Goal: Navigation & Orientation: Find specific page/section

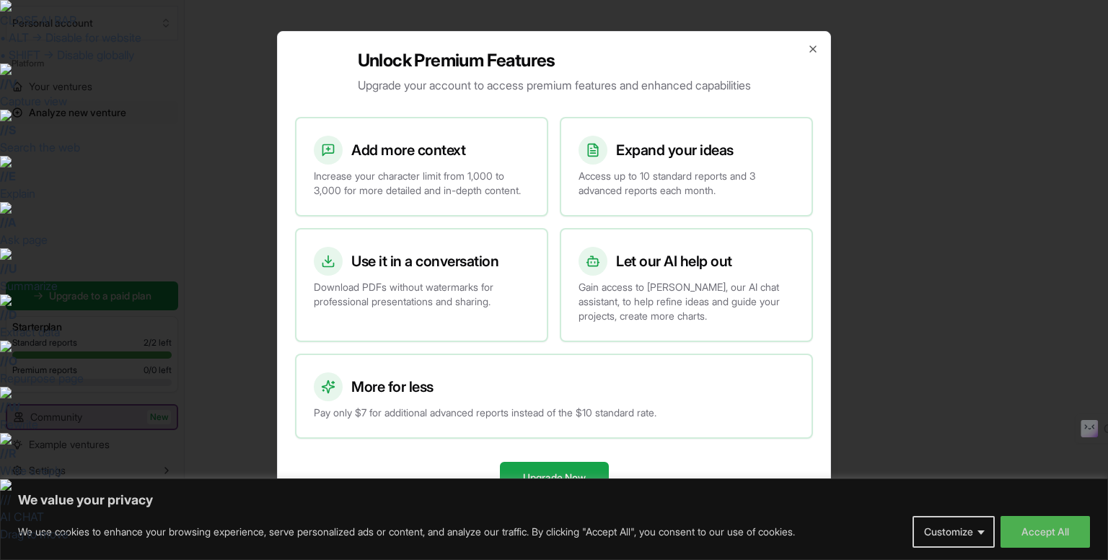
click at [808, 35] on div "Unlock Premium Features Upgrade your account to access premium features and enh…" at bounding box center [554, 280] width 554 height 498
click at [813, 46] on icon "button" at bounding box center [813, 49] width 6 height 6
